Goal: Use online tool/utility: Utilize a website feature to perform a specific function

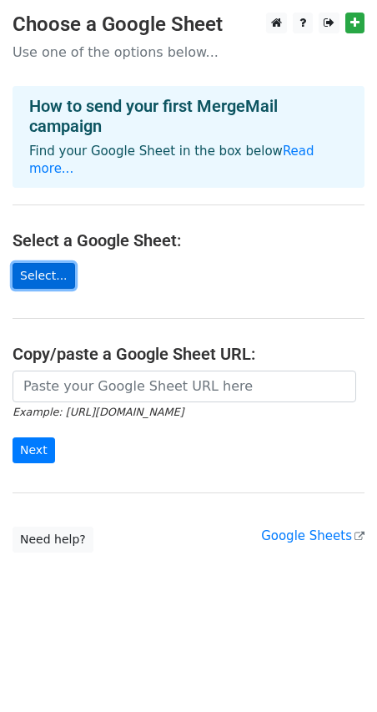
click at [40, 263] on link "Select..." at bounding box center [44, 276] width 63 height 26
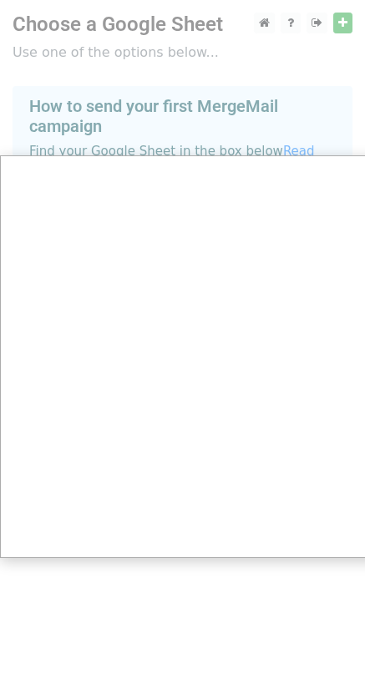
click at [229, 70] on div at bounding box center [188, 356] width 377 height 712
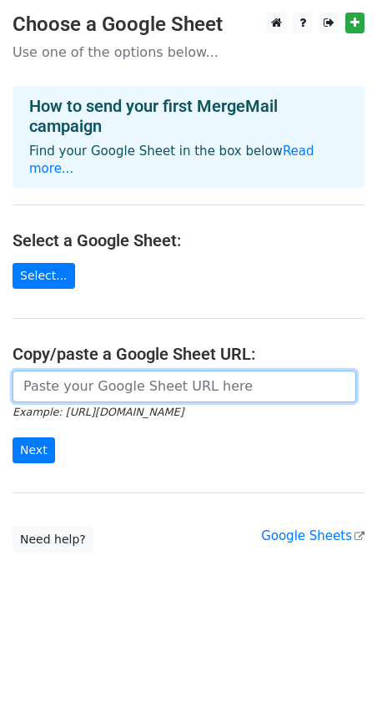
click at [100, 371] on input "url" at bounding box center [185, 387] width 344 height 32
paste input "[URL][DOMAIN_NAME][EMAIL_ADDRESS][DOMAIN_NAME]"
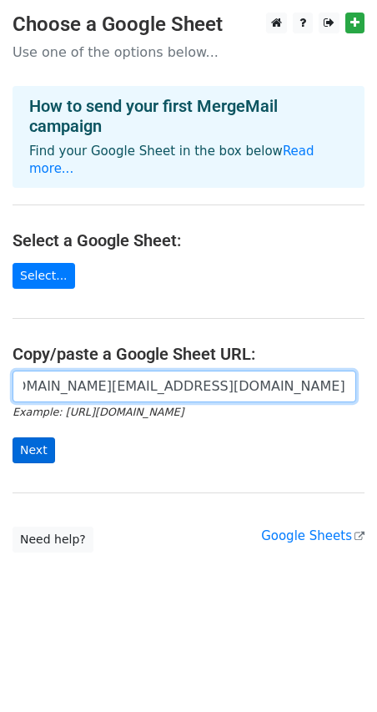
type input "https://docs.google.com/spreadsheets/d/1SieyBMWrx-ZbXGKTRpWnBZaIbw2qVxoLluC3vpM…"
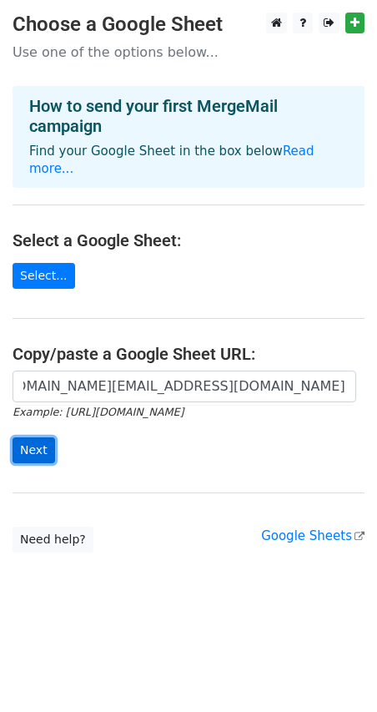
scroll to position [0, 0]
click at [33, 437] on input "Next" at bounding box center [34, 450] width 43 height 26
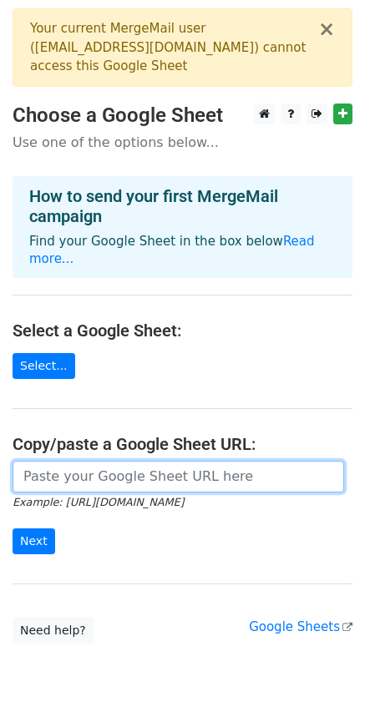
click at [53, 462] on input "url" at bounding box center [178, 477] width 331 height 32
drag, startPoint x: 53, startPoint y: 461, endPoint x: 42, endPoint y: 461, distance: 11.7
click at [42, 461] on input "url" at bounding box center [178, 477] width 331 height 32
type input "[URL][DOMAIN_NAME][EMAIL_ADDRESS][DOMAIN_NAME]"
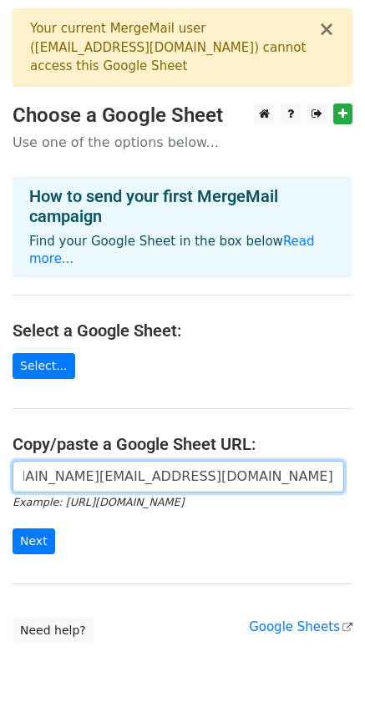
scroll to position [0, 891]
drag, startPoint x: 170, startPoint y: 465, endPoint x: 441, endPoint y: 477, distance: 270.8
click at [364, 477] on html "× Your current MergeMail user ( aamirthegr8@gmail.com ) cannot access this Goog…" at bounding box center [182, 388] width 365 height 777
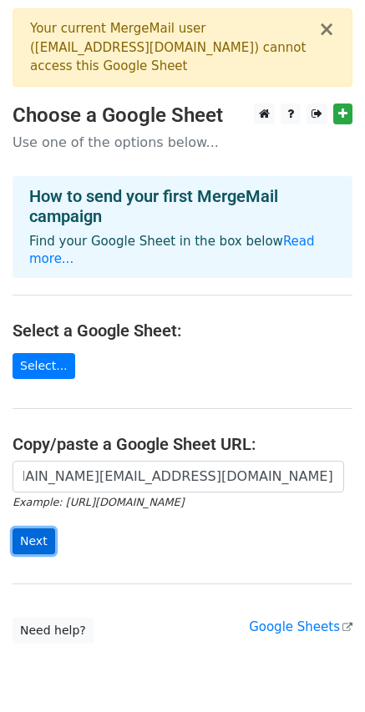
click at [33, 528] on input "Next" at bounding box center [34, 541] width 43 height 26
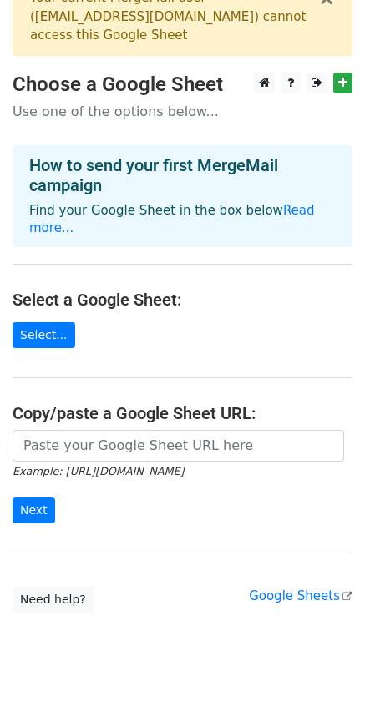
scroll to position [48, 0]
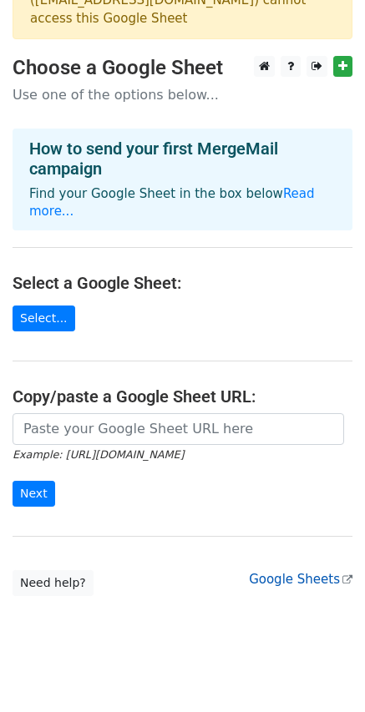
click at [305, 572] on link "Google Sheets" at bounding box center [301, 579] width 104 height 15
